Goal: Task Accomplishment & Management: Complete application form

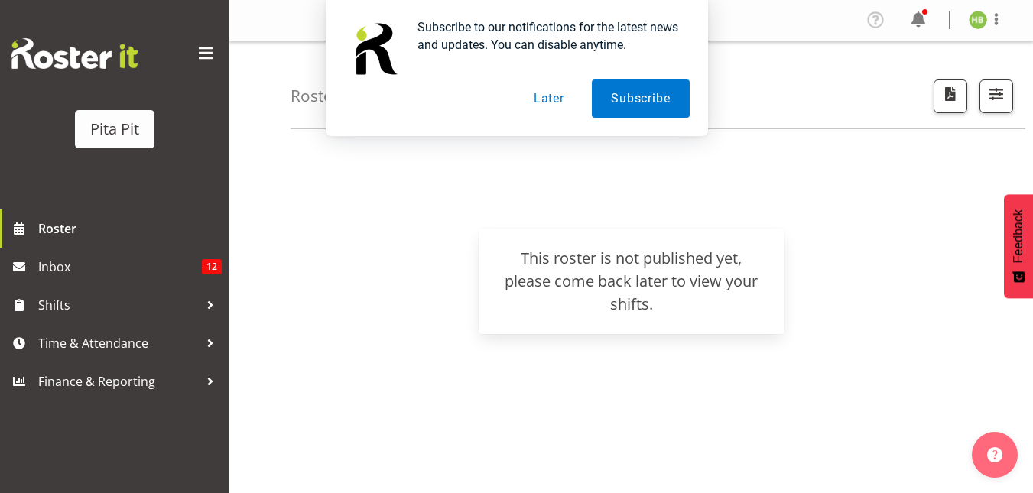
click at [548, 96] on button "Later" at bounding box center [549, 99] width 69 height 38
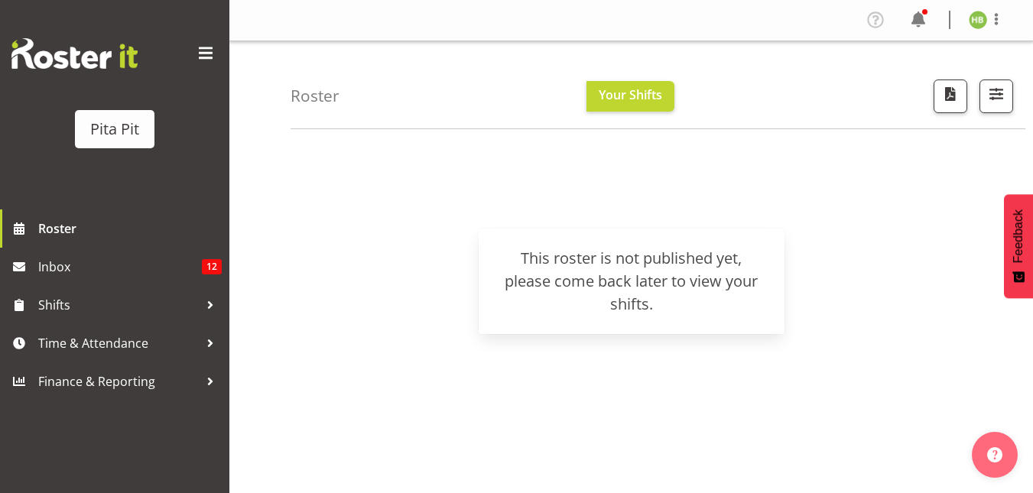
click at [548, 96] on div "Roster Your Shifts All Locations Clear Pita Pit Whanganui Tuckr Select All Dese…" at bounding box center [658, 85] width 735 height 88
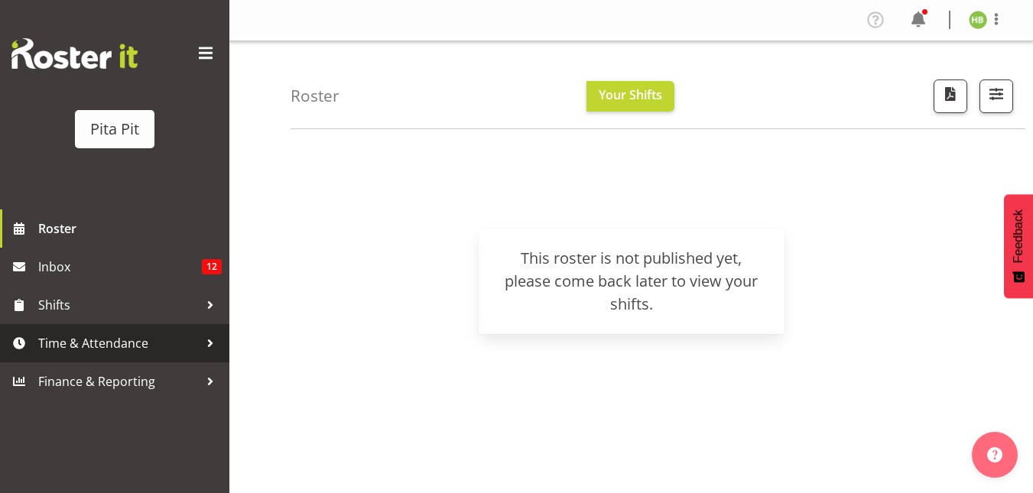
click at [97, 336] on span "Time & Attendance" at bounding box center [118, 343] width 161 height 23
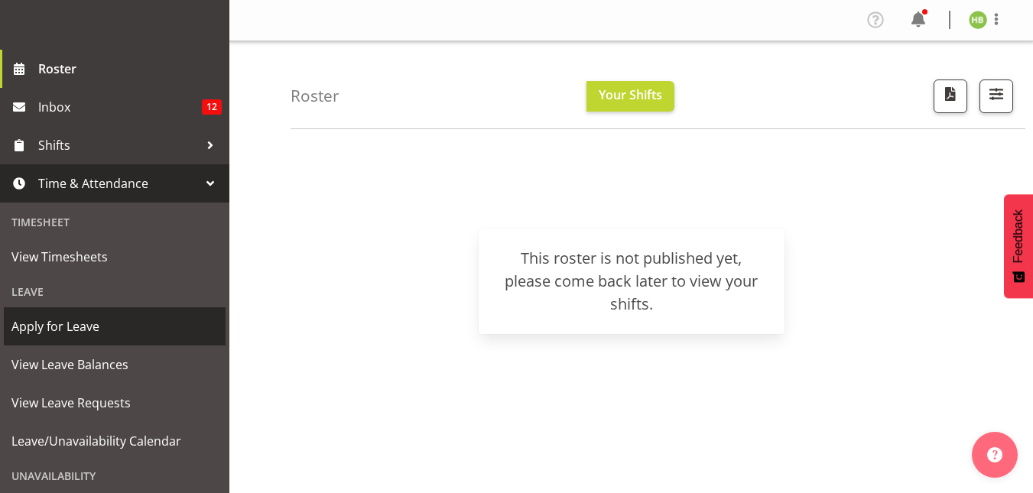
scroll to position [161, 0]
click at [93, 335] on span "Apply for Leave" at bounding box center [114, 325] width 207 height 23
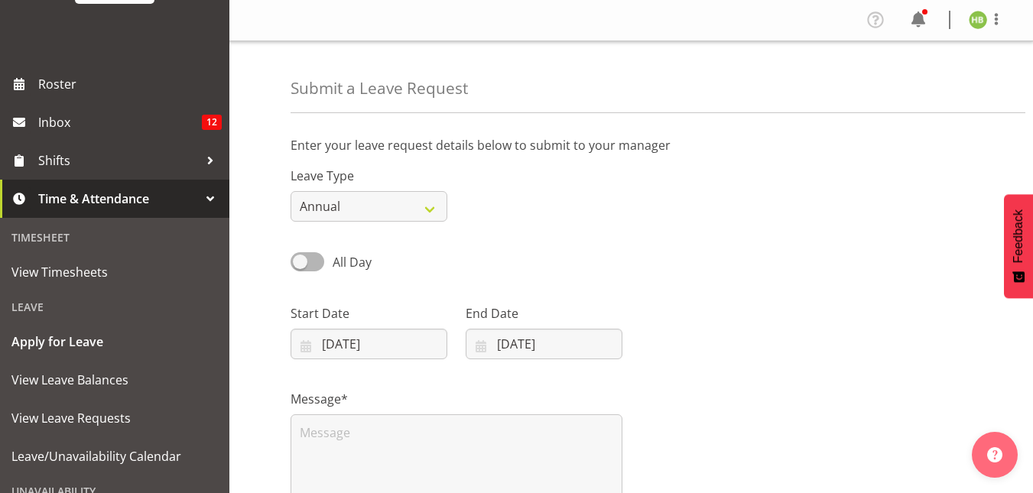
scroll to position [145, 0]
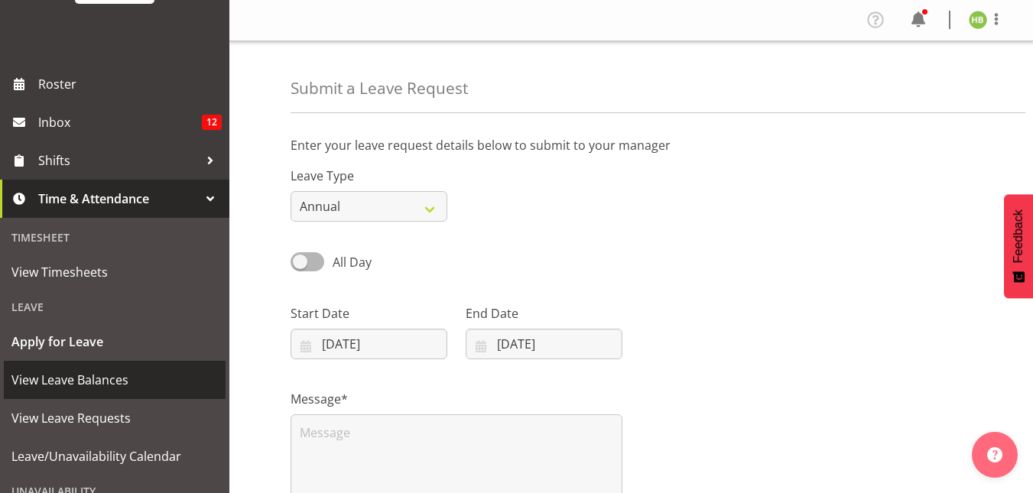
click at [83, 376] on span "View Leave Balances" at bounding box center [114, 380] width 207 height 23
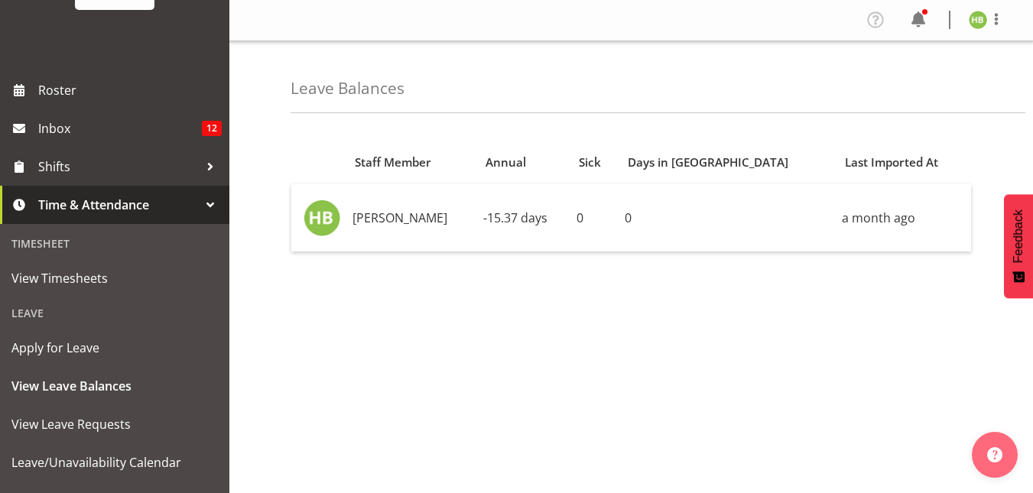
scroll to position [141, 0]
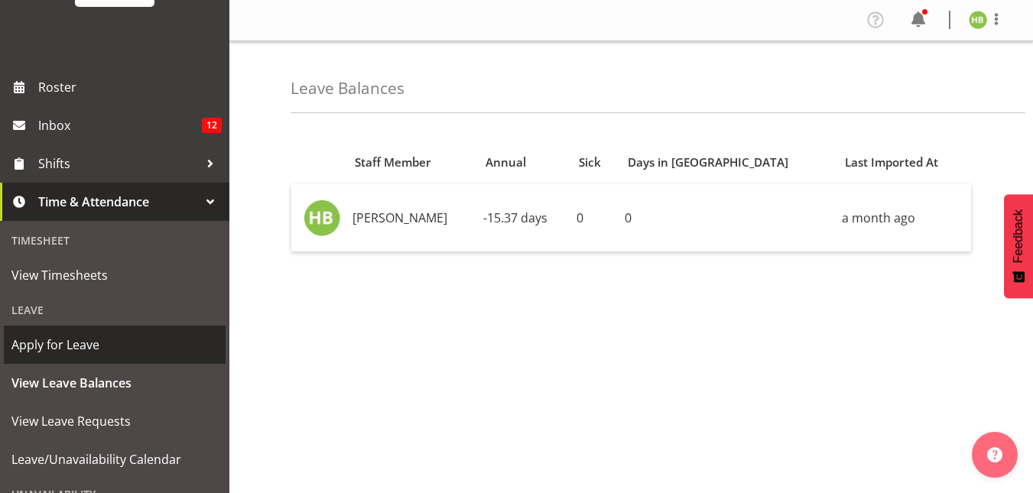
click at [63, 354] on span "Apply for Leave" at bounding box center [114, 344] width 207 height 23
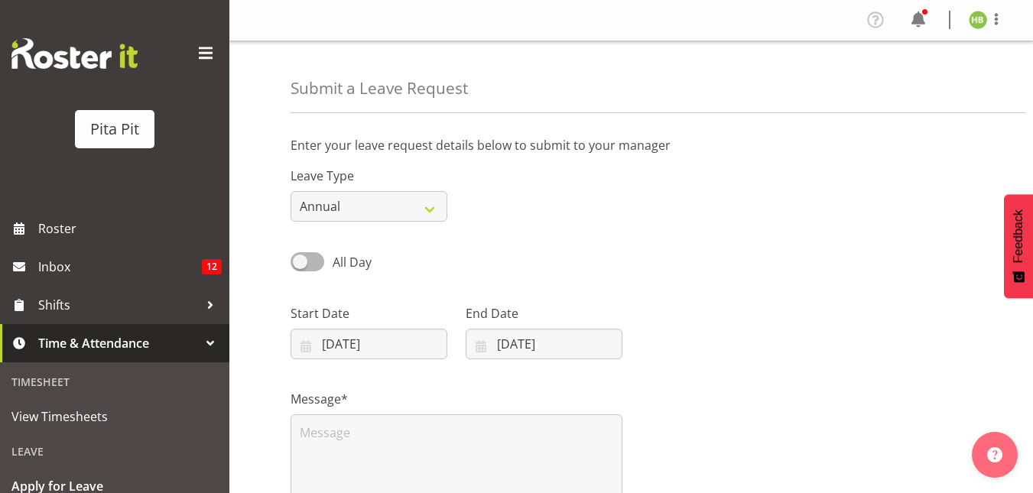
select select "9"
select select "2025"
click at [359, 348] on input "07/10/2025" at bounding box center [369, 344] width 157 height 31
click at [512, 389] on span at bounding box center [505, 388] width 15 height 18
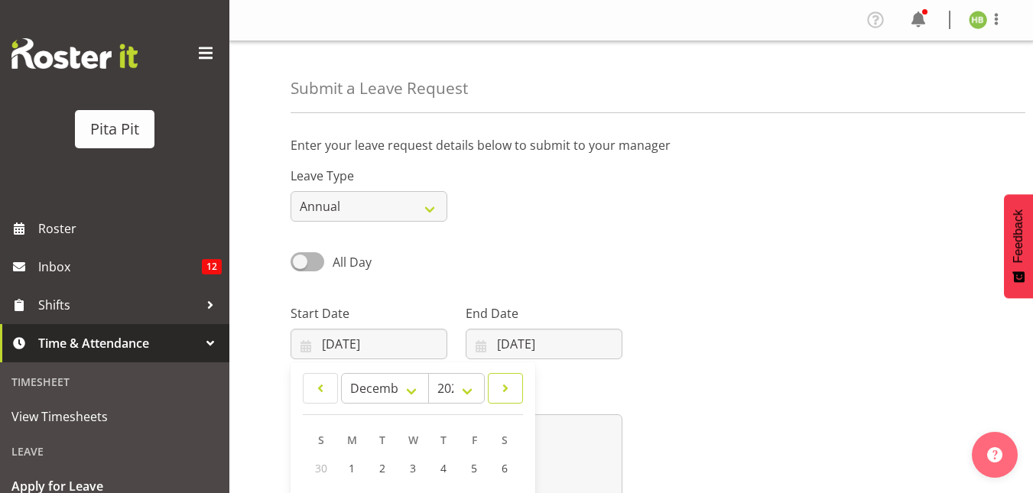
click at [512, 389] on span at bounding box center [505, 388] width 15 height 18
select select "0"
select select "2026"
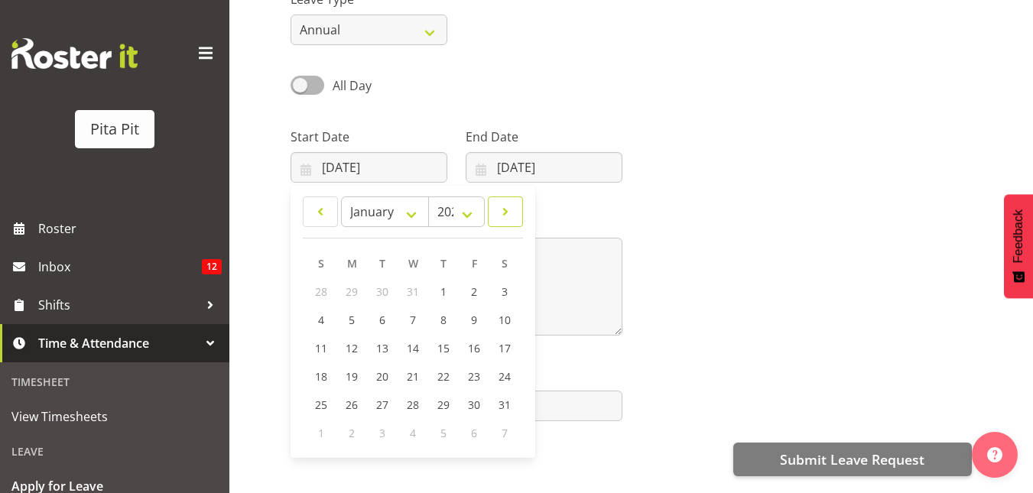
scroll to position [177, 0]
click at [418, 323] on link "7" at bounding box center [413, 319] width 31 height 28
type input "07/01/2026"
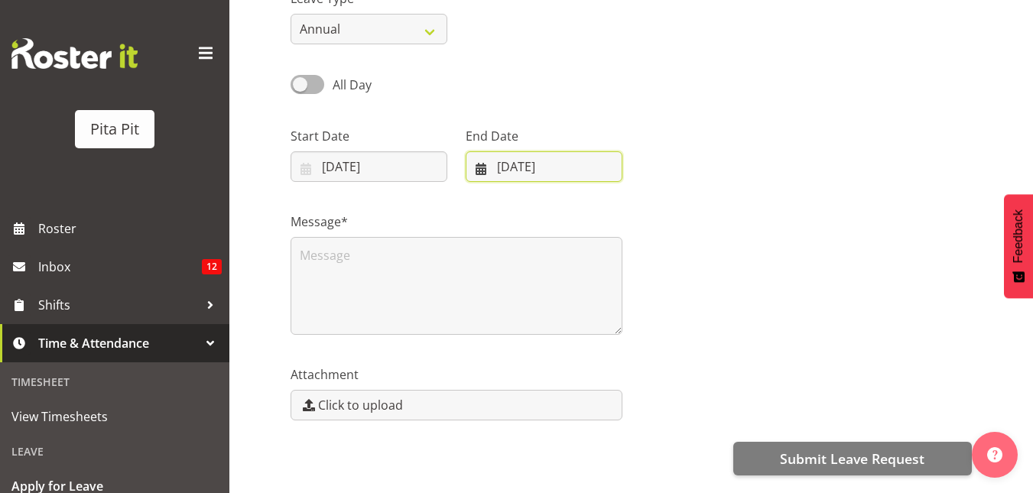
click at [501, 162] on input "07/10/2025" at bounding box center [544, 166] width 157 height 31
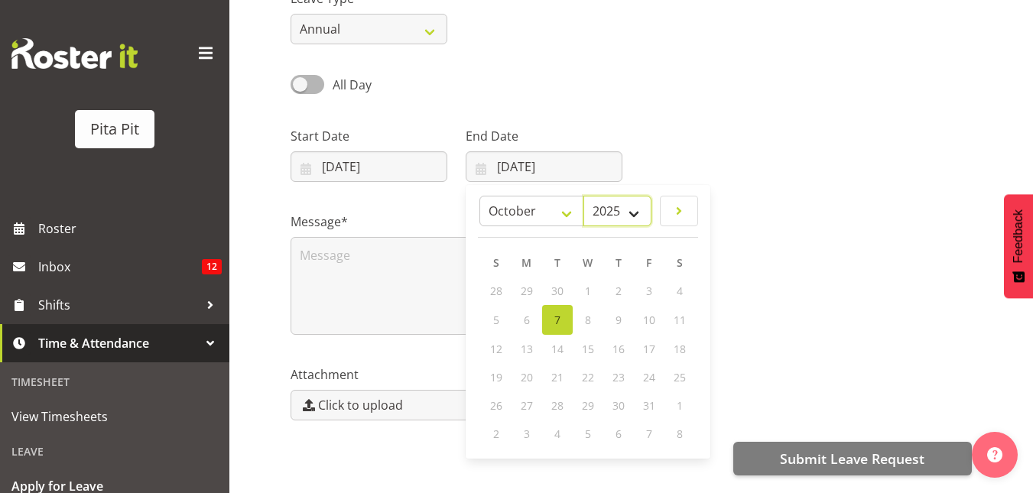
click at [633, 214] on select "2035 2034 2033 2032 2031 2030 2029 2028 2027 2026 2025" at bounding box center [618, 211] width 68 height 31
click at [668, 213] on link at bounding box center [679, 211] width 38 height 31
select select "0"
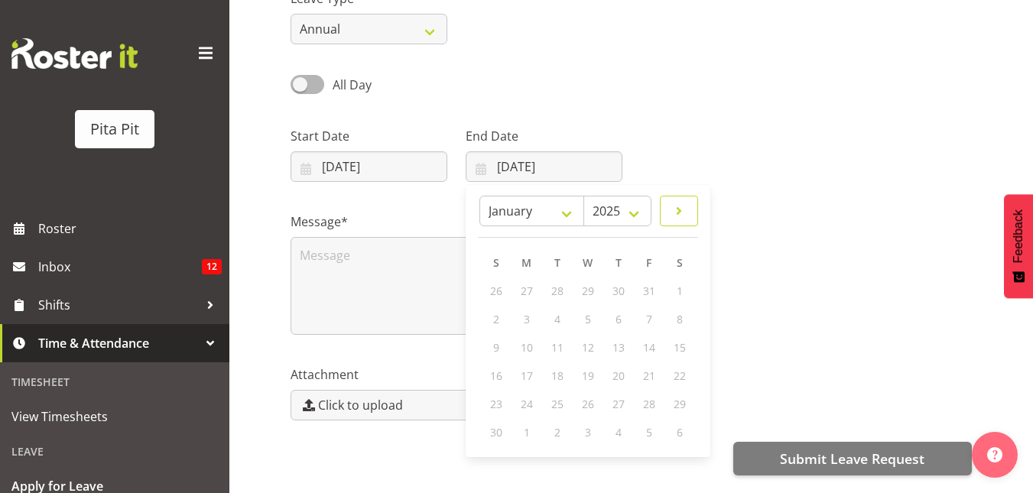
select select "2026"
click at [668, 213] on link at bounding box center [679, 211] width 38 height 31
click at [486, 219] on link at bounding box center [495, 211] width 35 height 31
select select "0"
click at [531, 352] on span "12" at bounding box center [527, 347] width 12 height 15
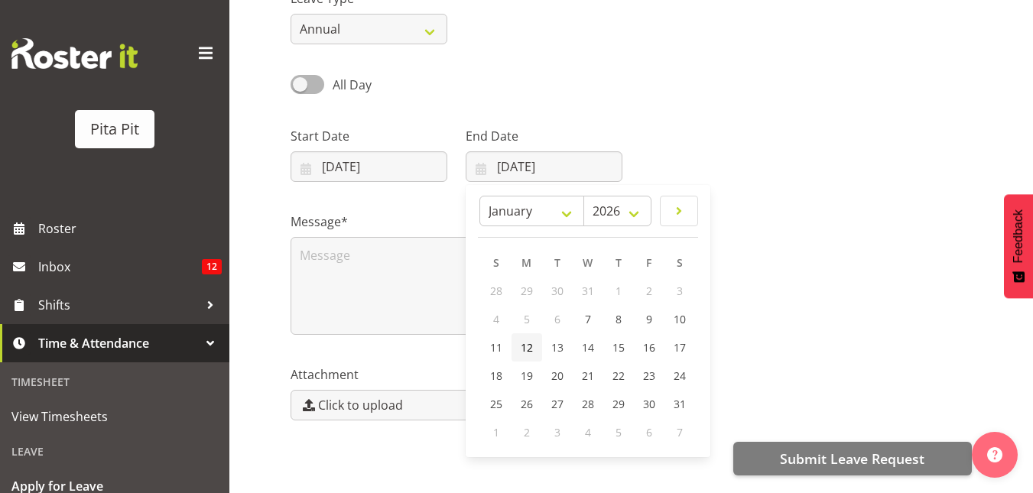
type input "12/01/2026"
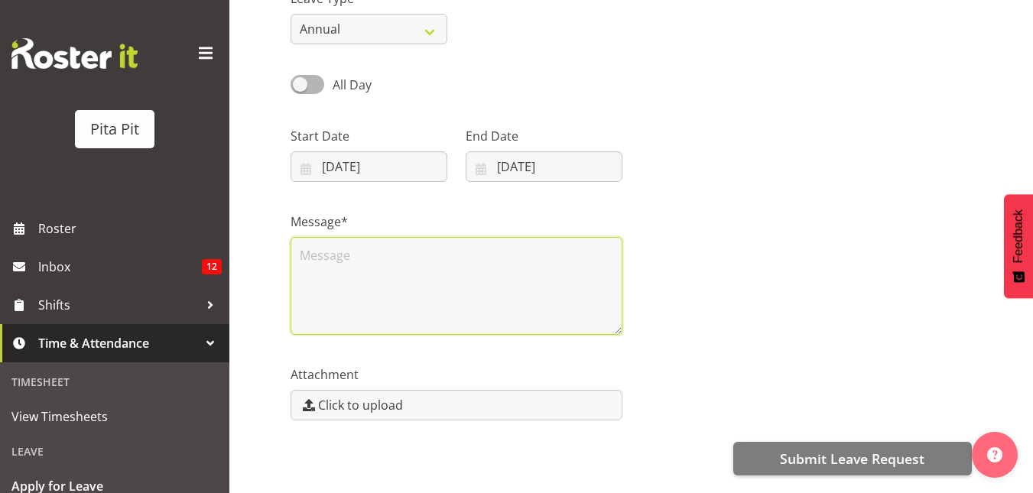
click at [346, 283] on textarea at bounding box center [457, 286] width 332 height 98
type textarea "g"
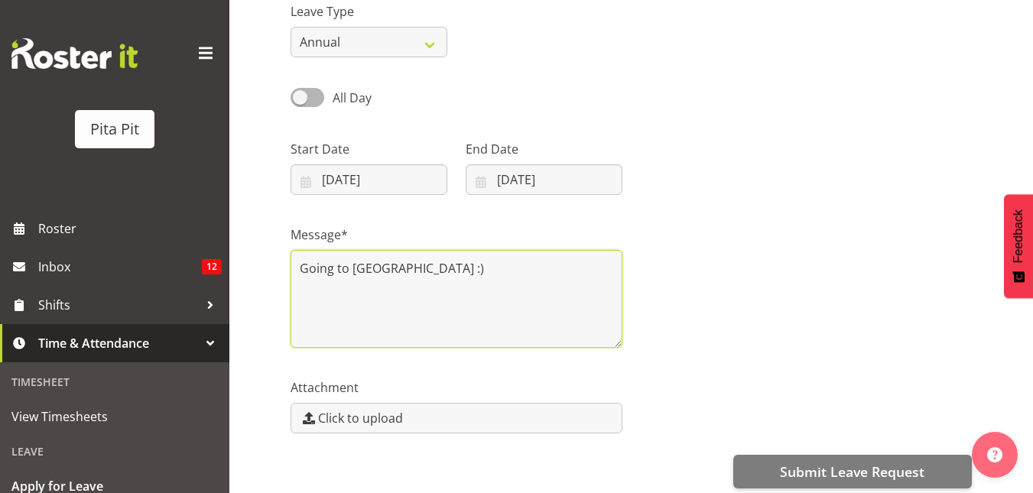
scroll to position [255, 0]
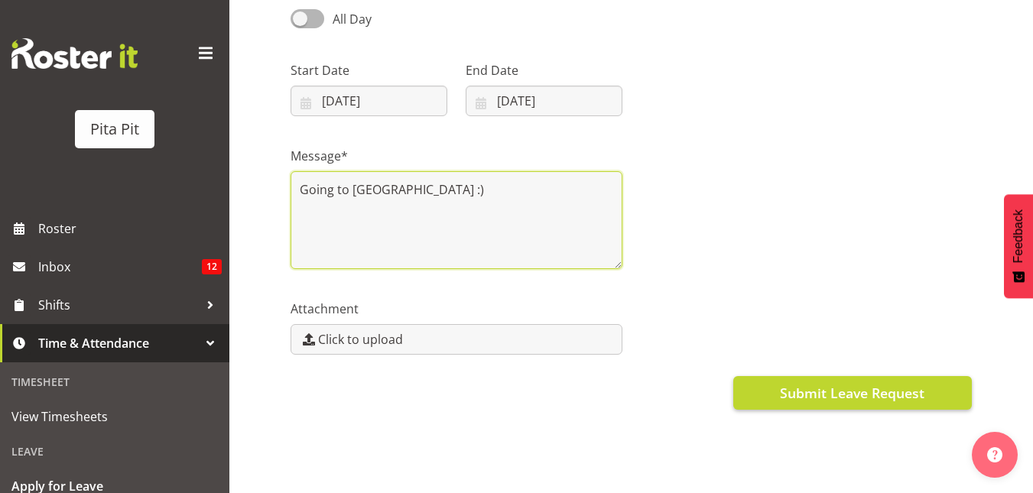
type textarea "Going to Christchurch :)"
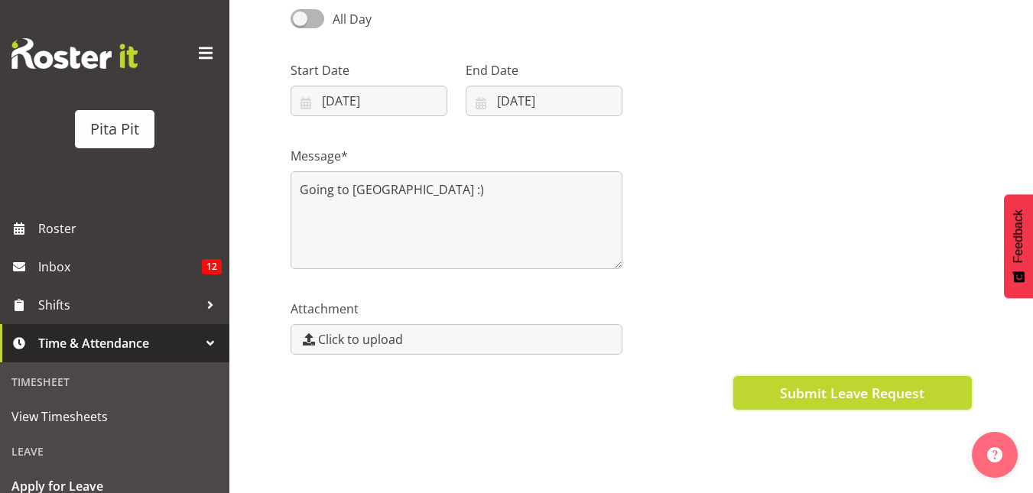
click at [880, 387] on span "Submit Leave Request" at bounding box center [852, 393] width 145 height 20
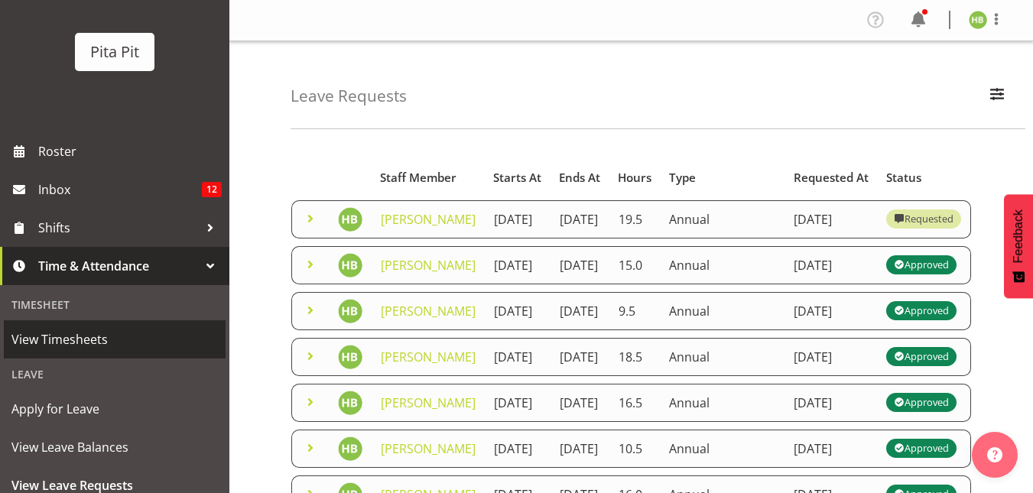
scroll to position [78, 0]
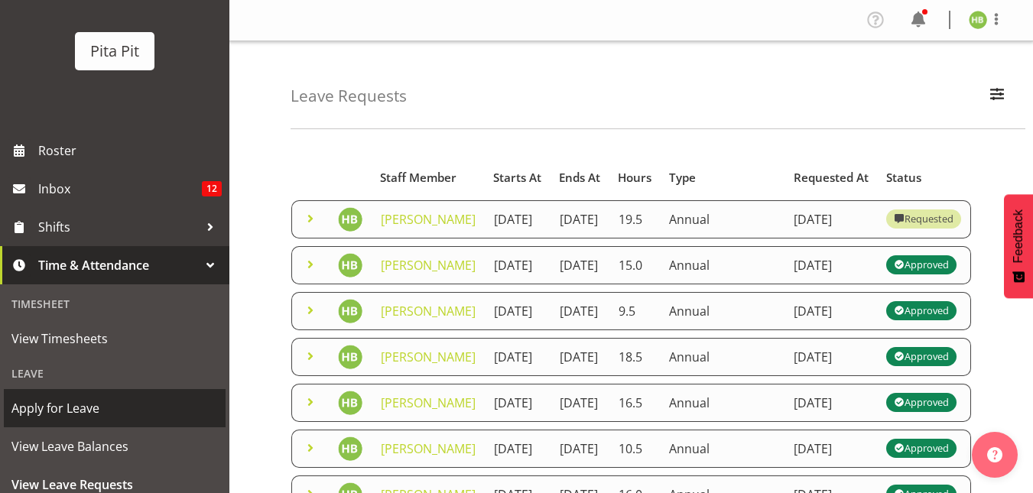
click at [60, 411] on span "Apply for Leave" at bounding box center [114, 408] width 207 height 23
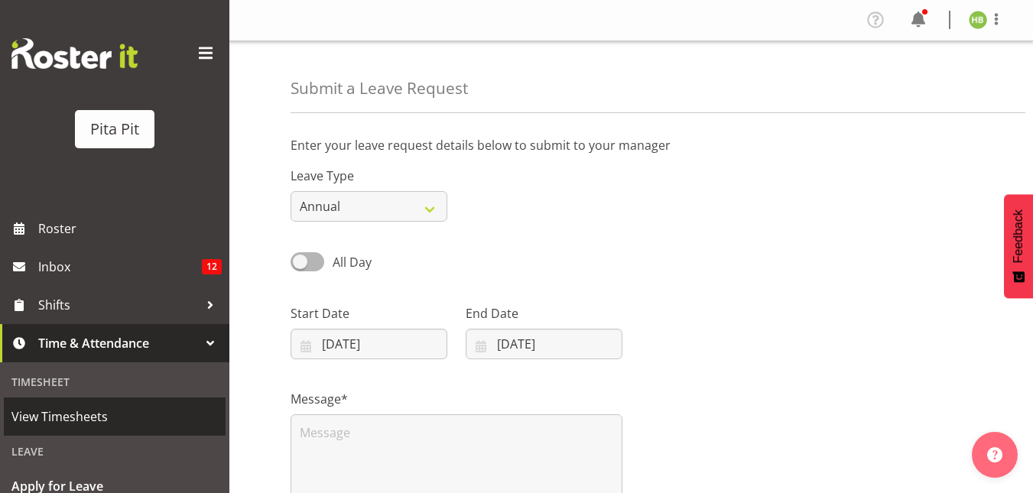
select select "9"
select select "2025"
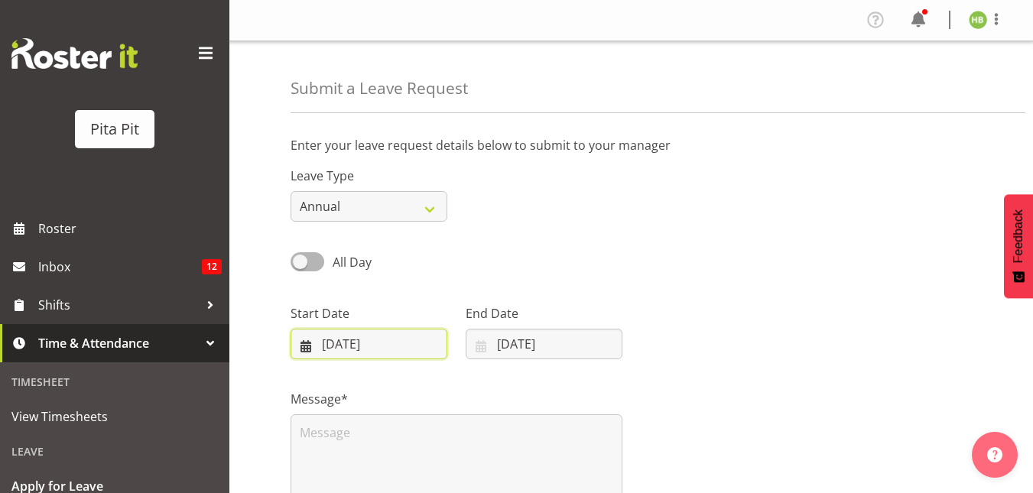
click at [373, 343] on input "[DATE]" at bounding box center [369, 344] width 157 height 31
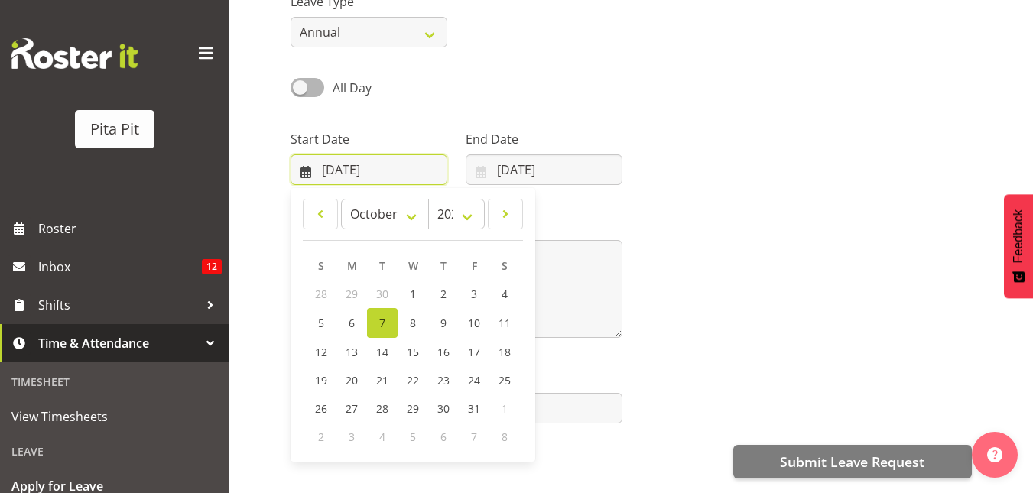
scroll to position [177, 0]
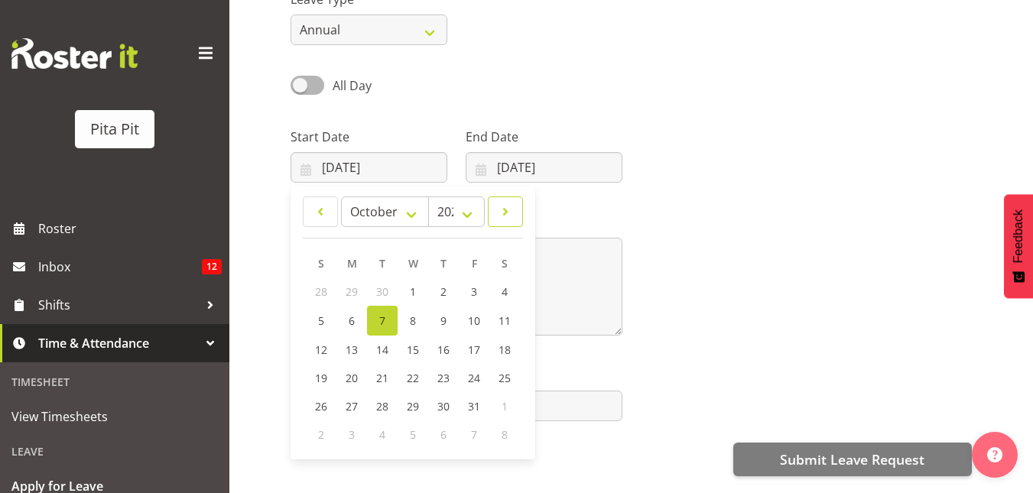
click at [496, 215] on link at bounding box center [505, 212] width 35 height 31
select select "0"
select select "2026"
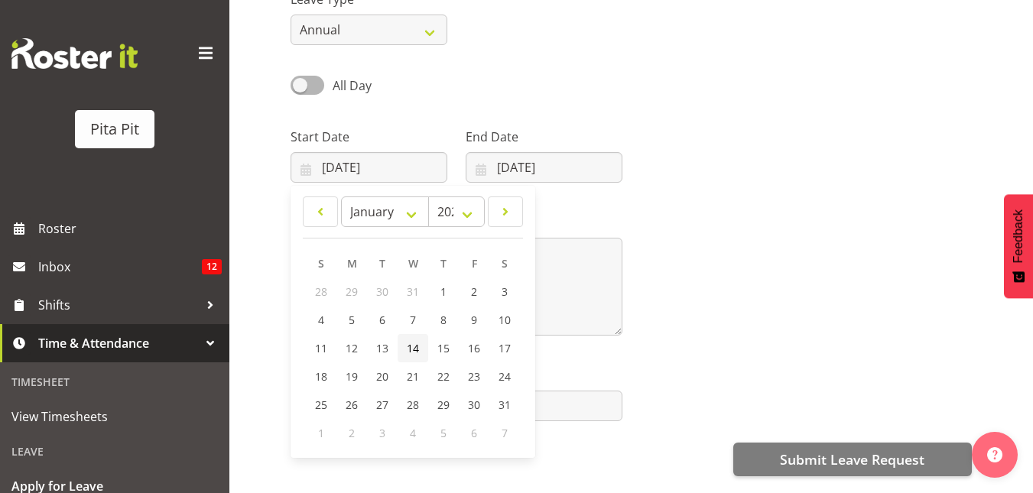
click at [405, 346] on link "14" at bounding box center [413, 348] width 31 height 28
type input "14/01/2026"
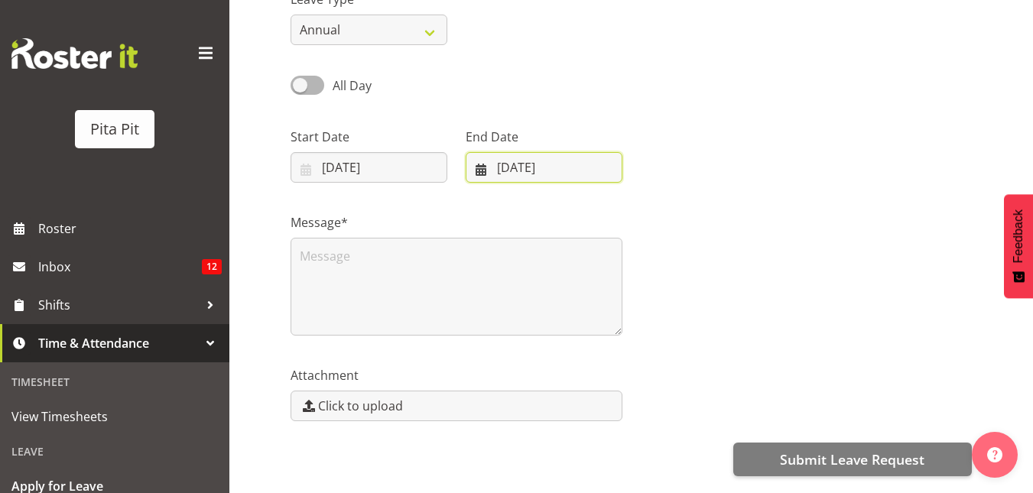
click at [500, 161] on input "07/10/2025" at bounding box center [544, 167] width 157 height 31
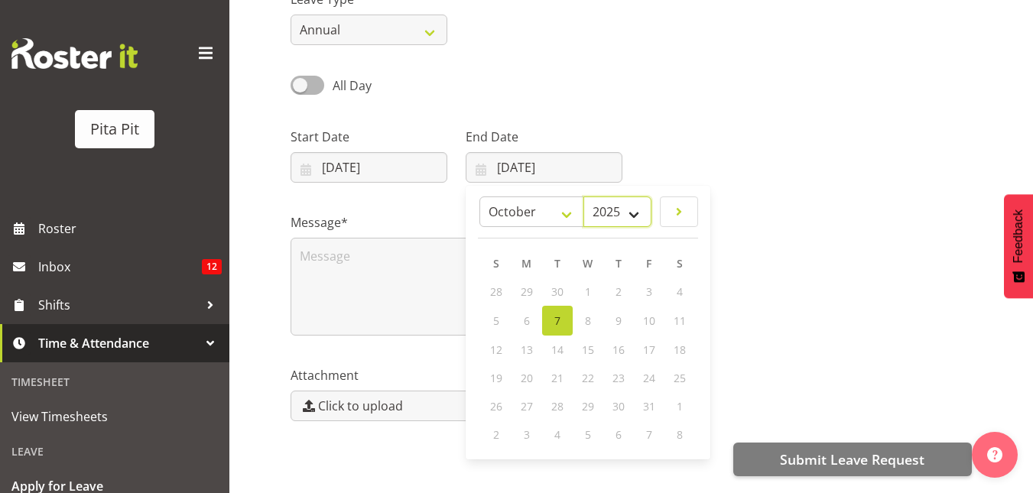
click at [637, 212] on select "2035 2034 2033 2032 2031 2030 2029 2028 2027 2026 2025" at bounding box center [618, 212] width 68 height 31
click at [675, 213] on span at bounding box center [679, 212] width 18 height 18
select select "0"
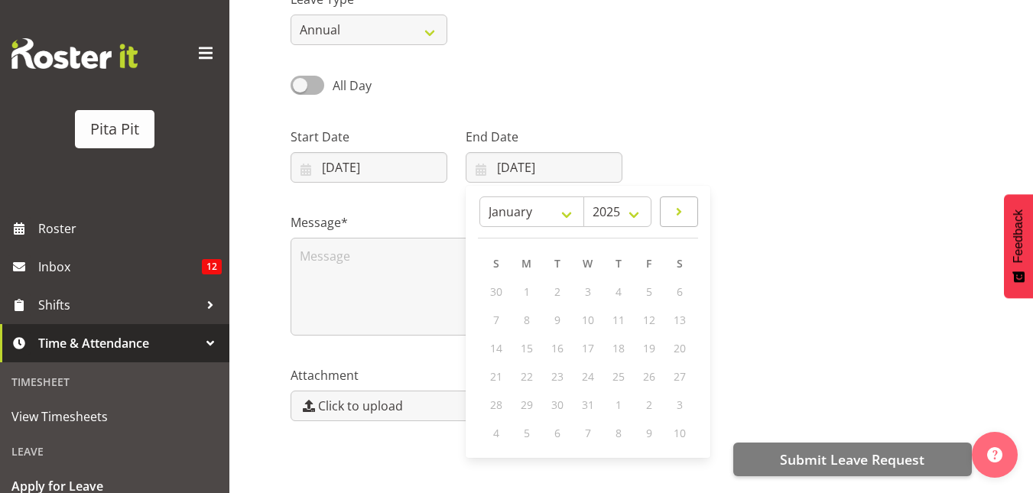
select select "2026"
click at [501, 379] on span "18" at bounding box center [496, 376] width 12 height 15
type input "18/01/2026"
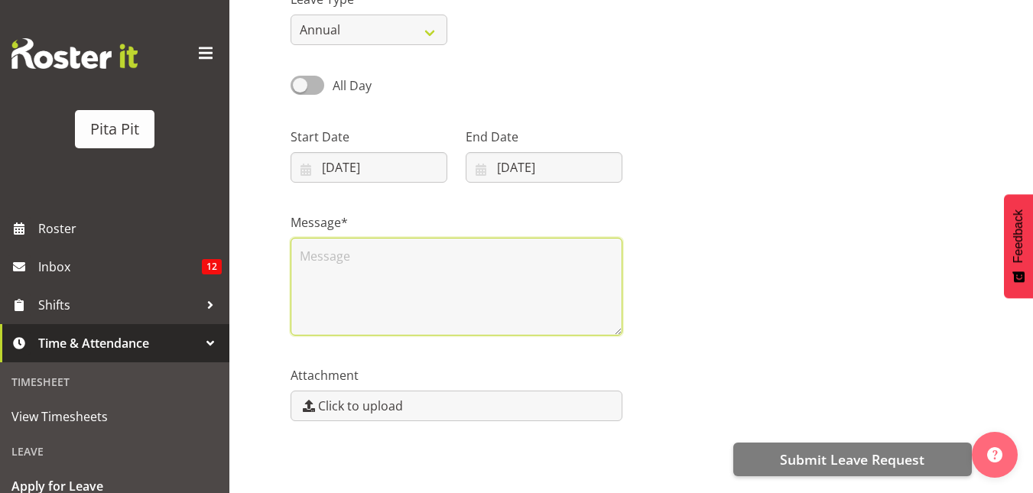
click at [387, 270] on textarea at bounding box center [457, 287] width 332 height 98
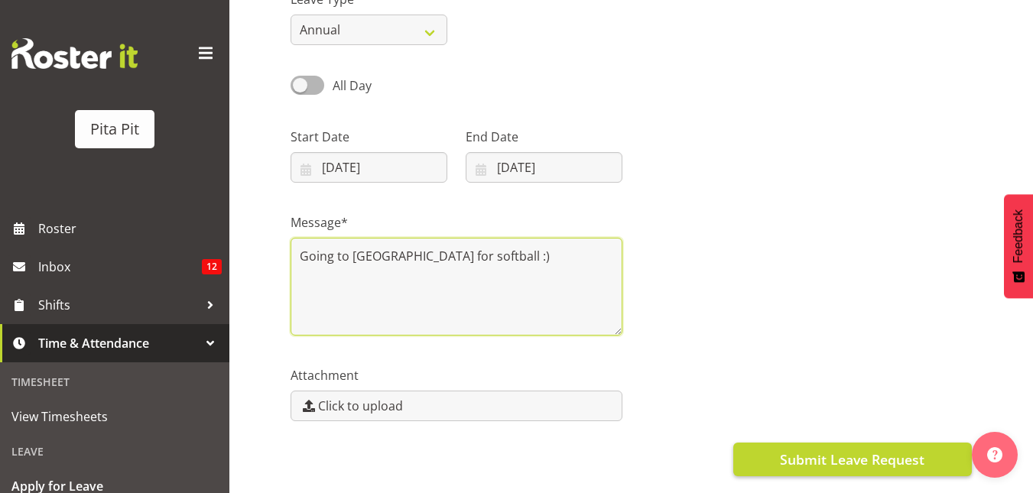
type textarea "Going to Hamilton for softball :)"
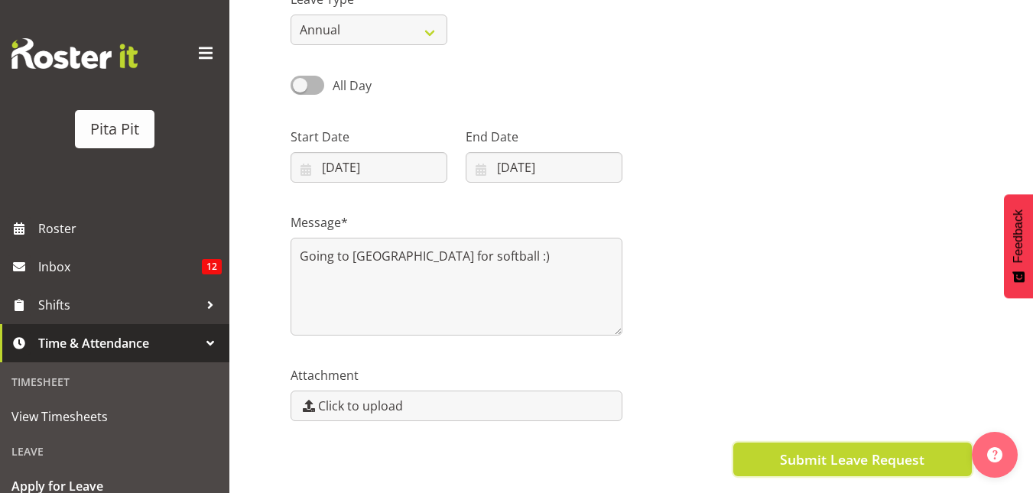
click at [862, 463] on span "Submit Leave Request" at bounding box center [852, 460] width 145 height 20
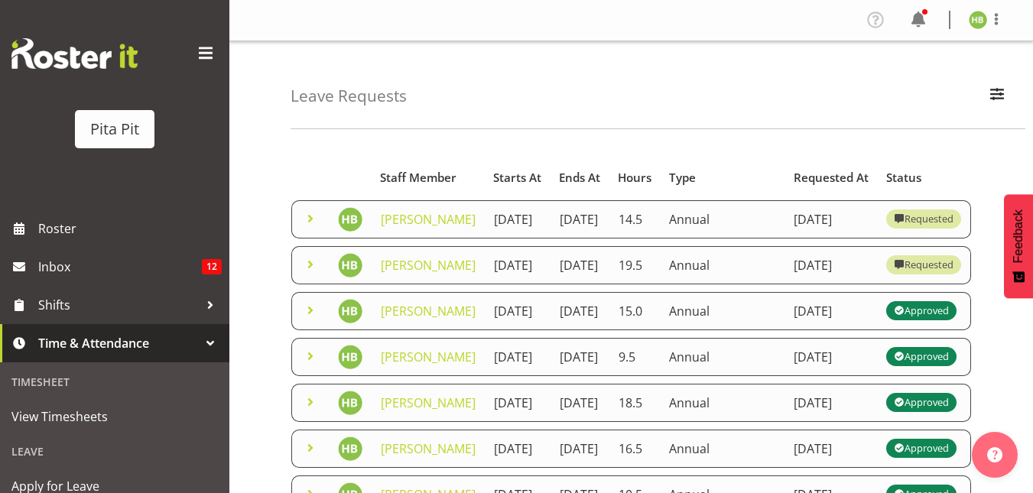
click at [314, 274] on span at bounding box center [310, 264] width 18 height 18
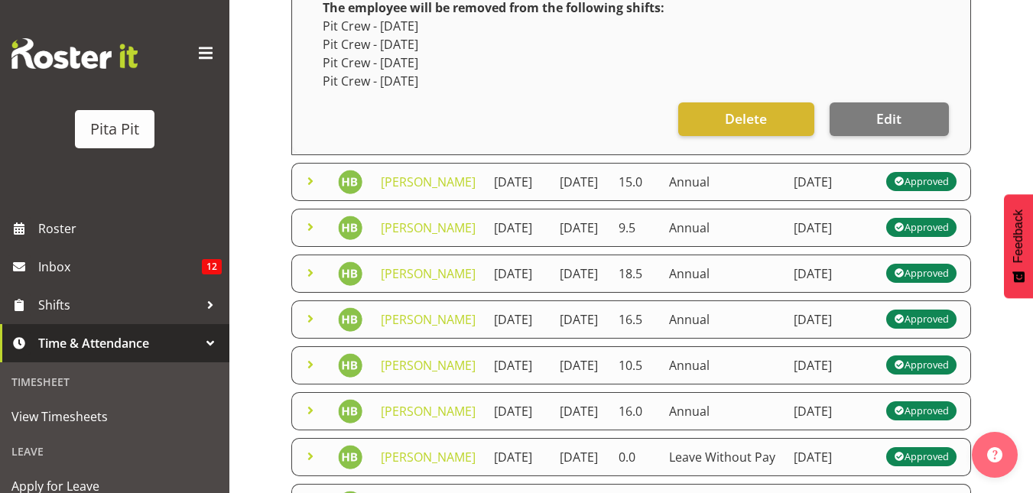
scroll to position [488, 0]
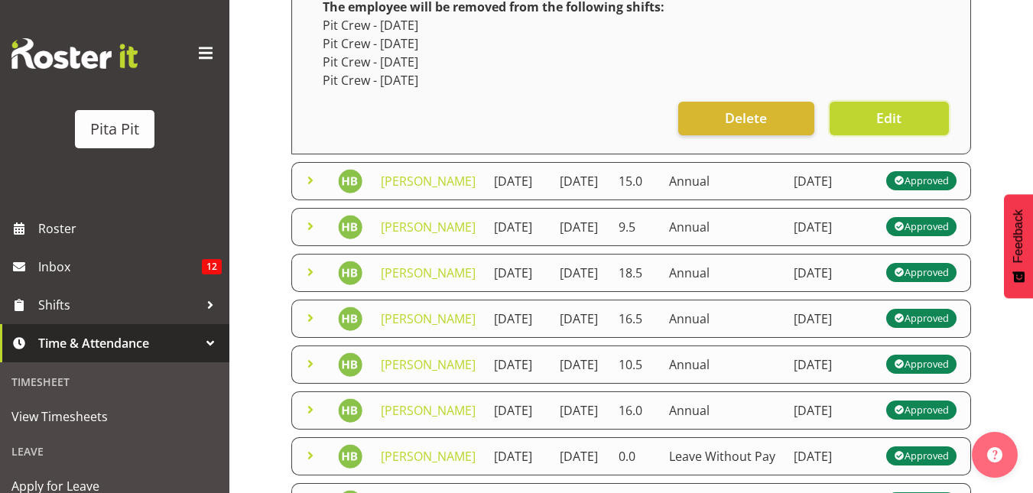
click at [867, 135] on button "Edit" at bounding box center [889, 119] width 119 height 34
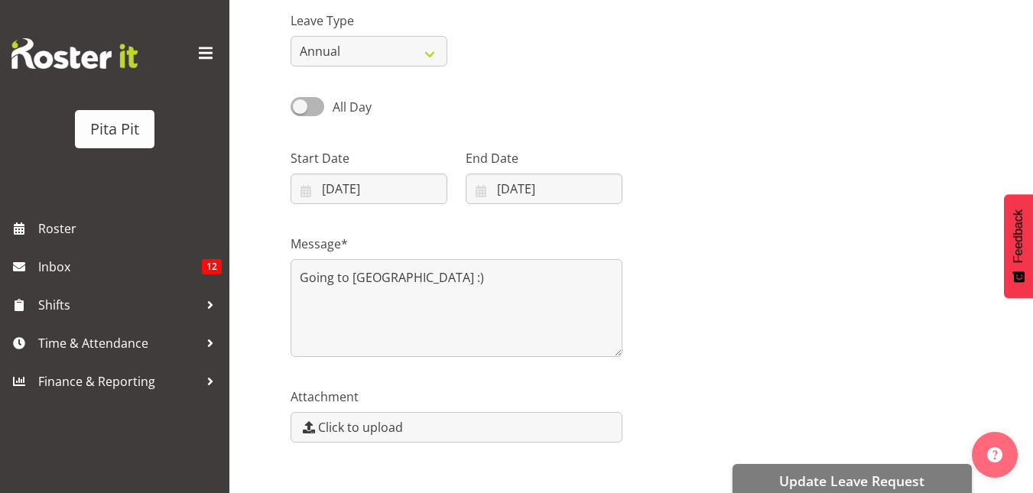
scroll to position [160, 0]
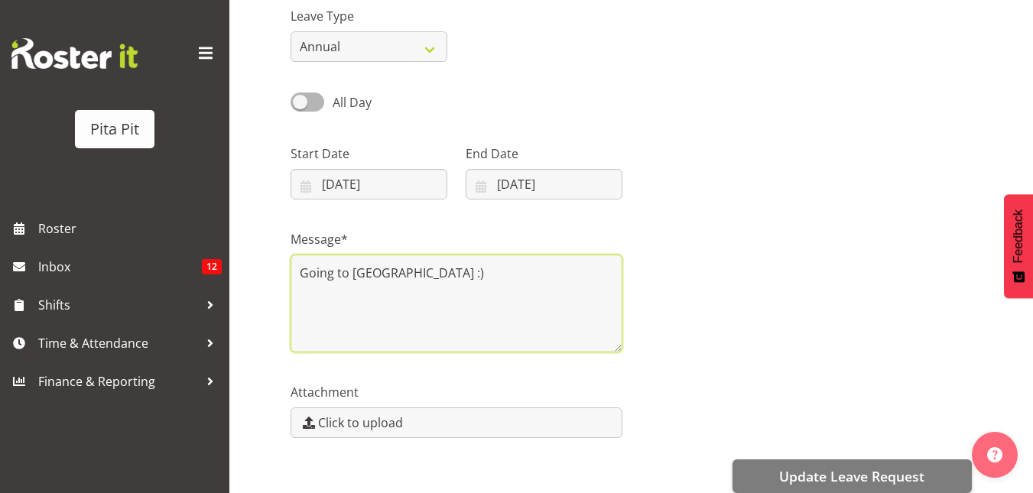
click at [426, 275] on textarea "Going to [GEOGRAPHIC_DATA] :)" at bounding box center [457, 304] width 332 height 98
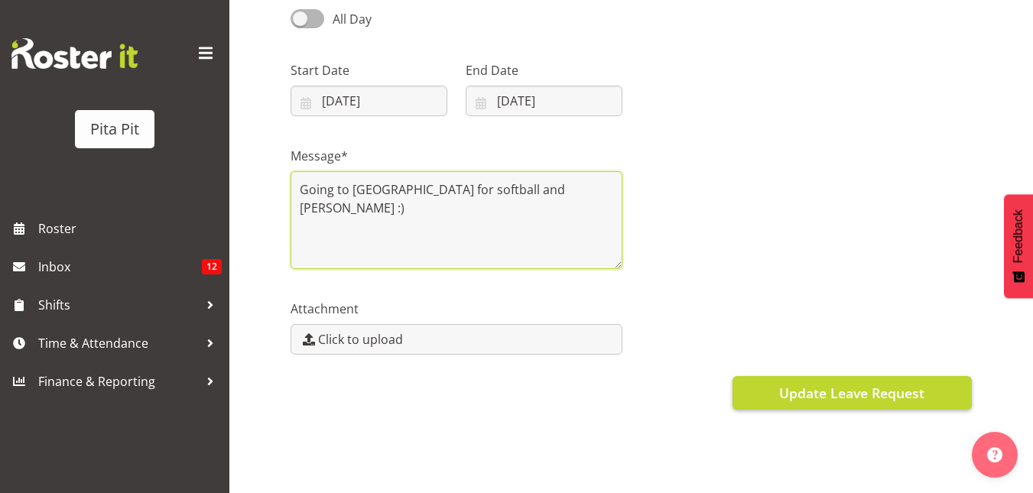
type textarea "Going to [GEOGRAPHIC_DATA] for softball and [PERSON_NAME] :)"
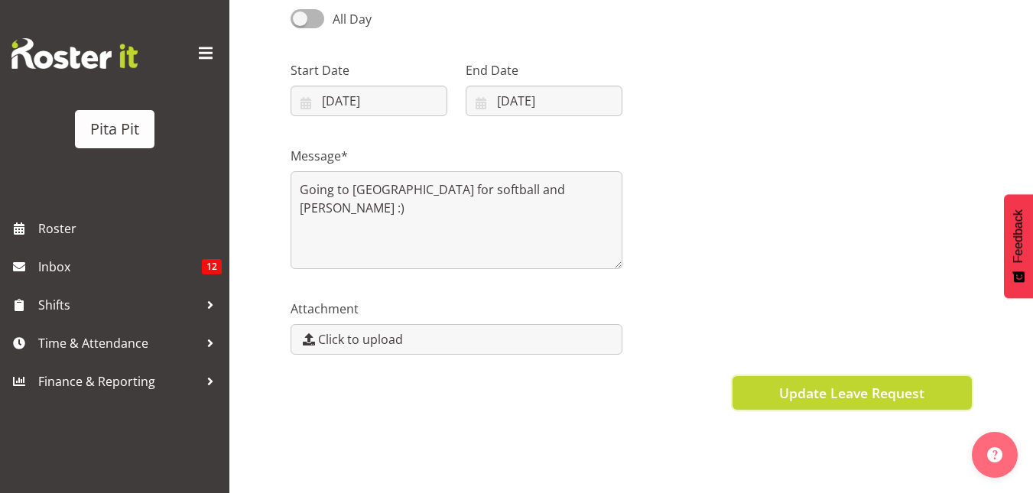
click at [828, 383] on span "Update Leave Request" at bounding box center [851, 393] width 145 height 20
